Goal: Obtain resource: Download file/media

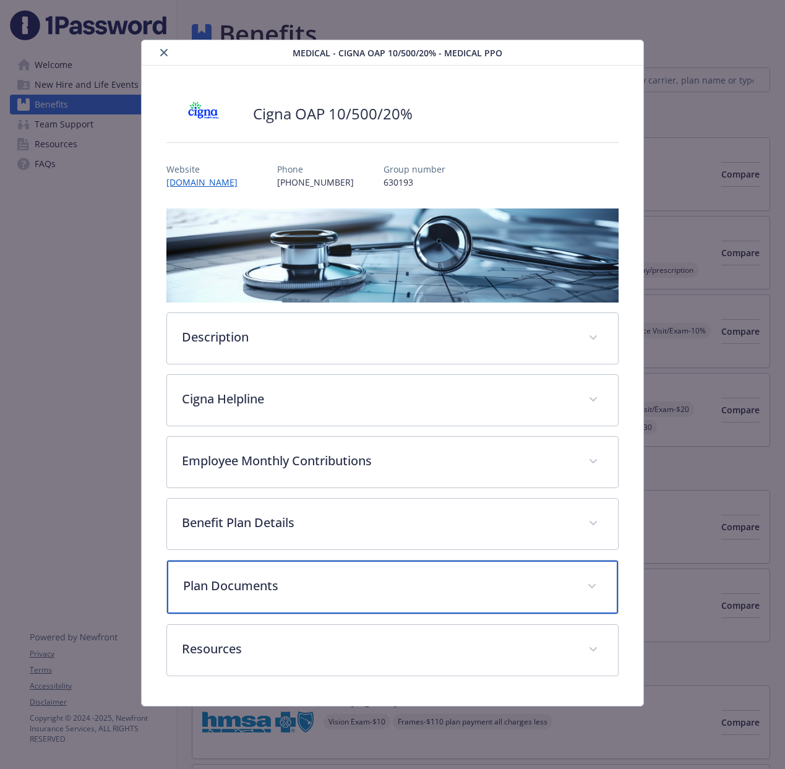
click at [313, 581] on p "Plan Documents" at bounding box center [377, 586] width 389 height 19
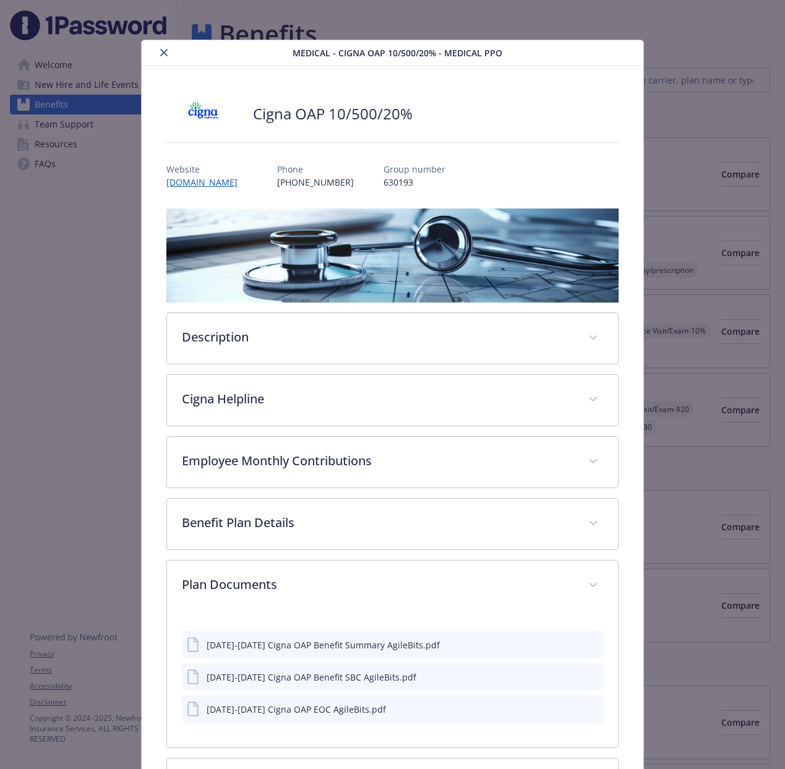
click at [165, 50] on icon "close" at bounding box center [163, 52] width 7 height 7
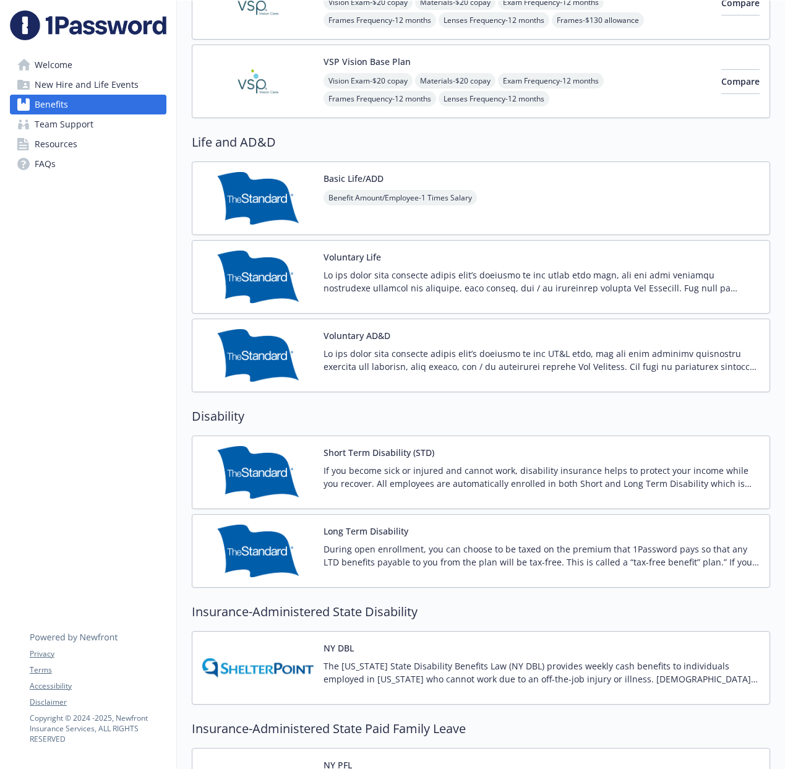
scroll to position [806, 0]
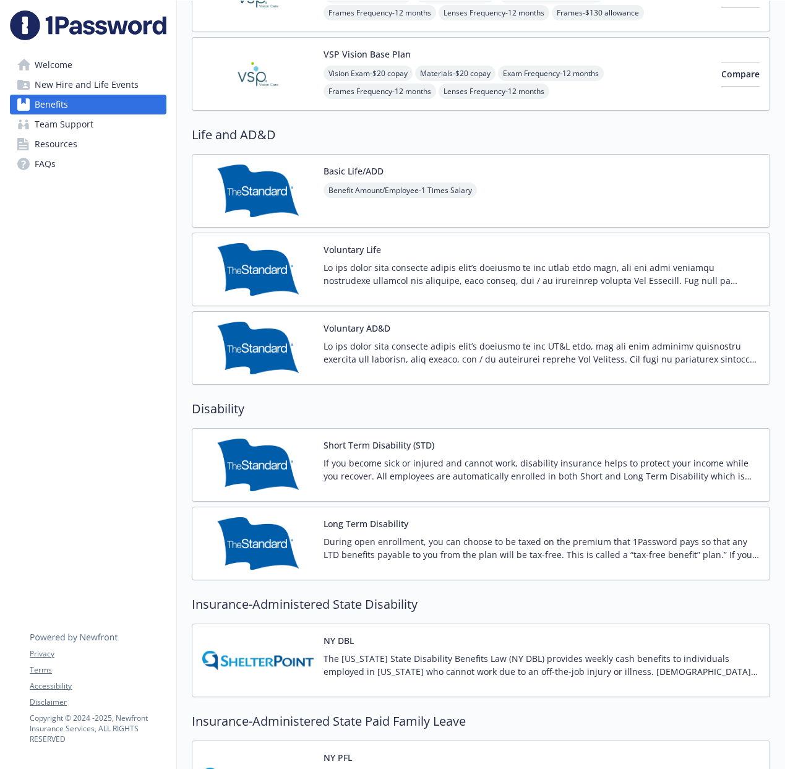
click at [420, 277] on p at bounding box center [542, 274] width 436 height 26
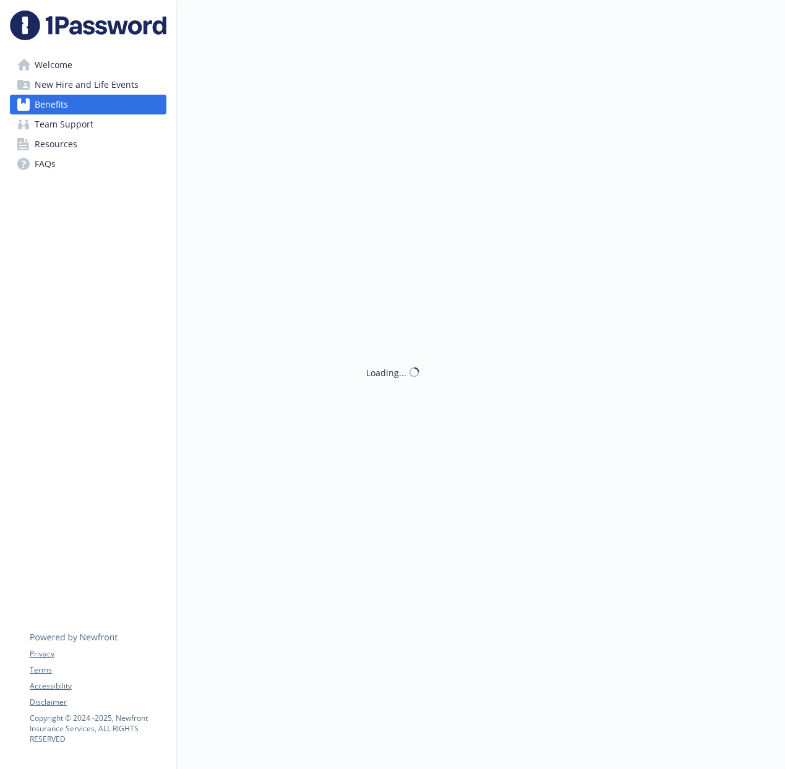
scroll to position [806, 0]
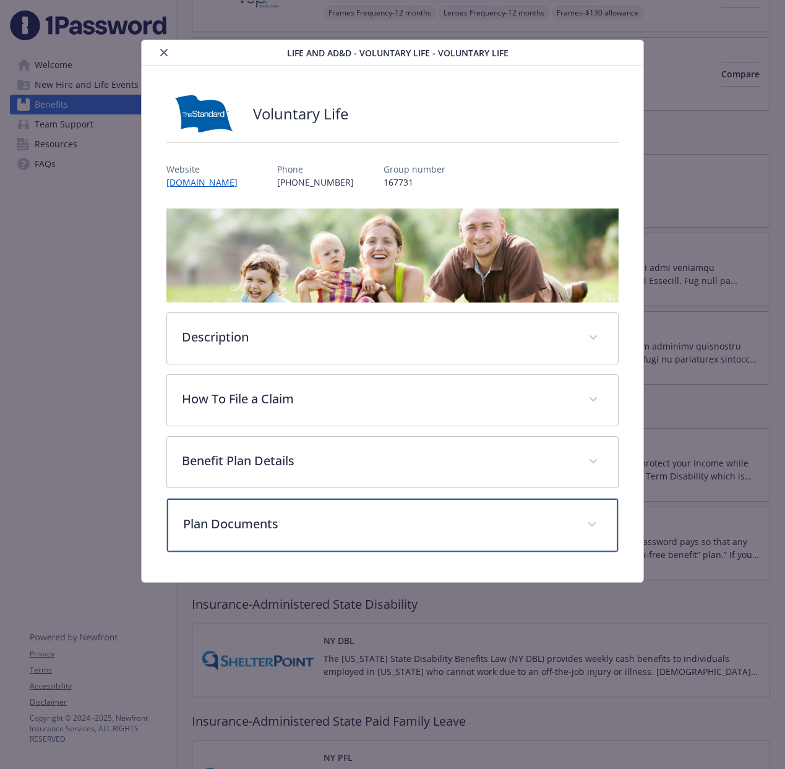
click at [272, 515] on p "Plan Documents" at bounding box center [377, 524] width 389 height 19
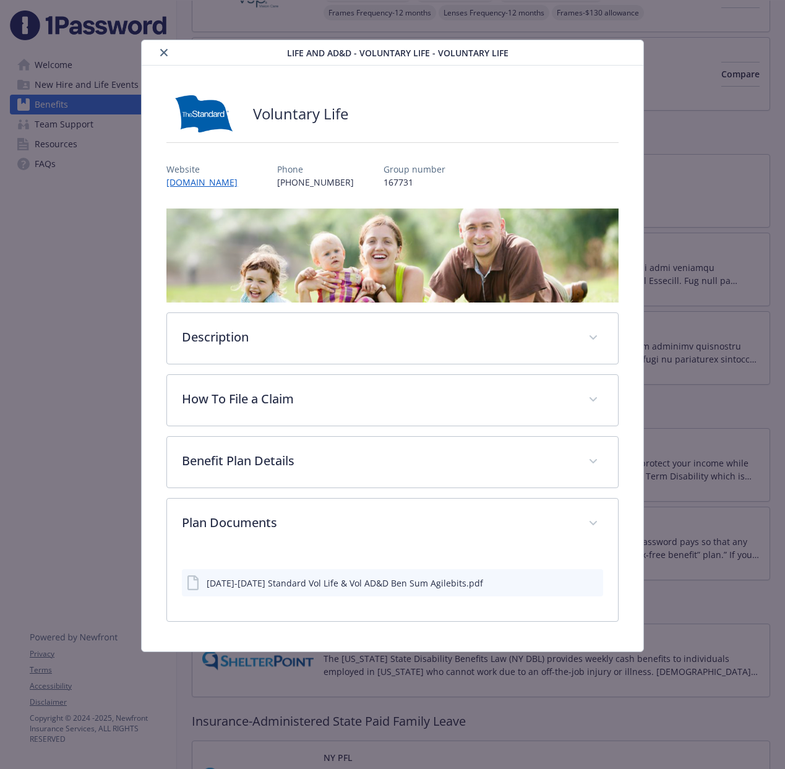
click at [572, 586] on icon "download file" at bounding box center [571, 582] width 10 height 10
click at [165, 51] on icon "close" at bounding box center [163, 52] width 7 height 7
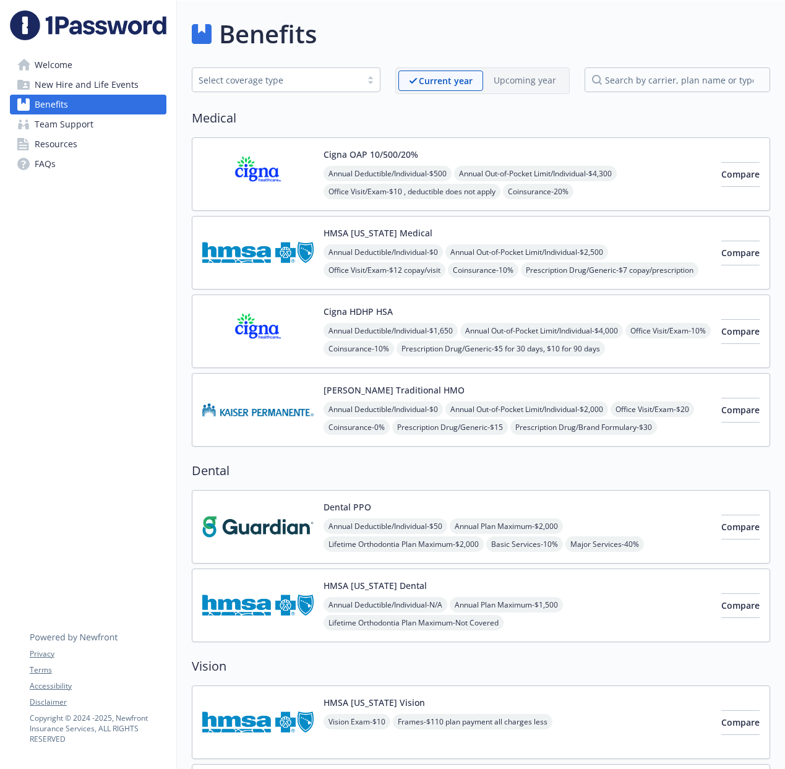
click at [80, 64] on link "Welcome" at bounding box center [88, 65] width 157 height 20
